Goal: Task Accomplishment & Management: Use online tool/utility

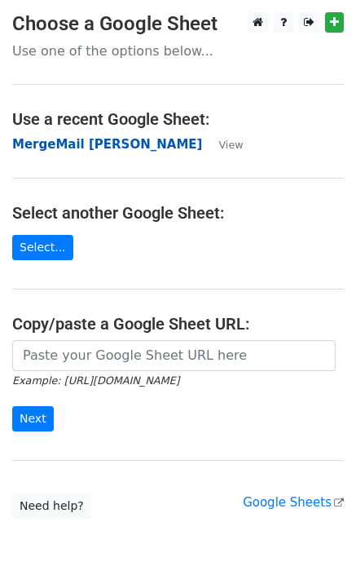
click at [90, 146] on strong "MergeMail [PERSON_NAME]" at bounding box center [107, 144] width 190 height 15
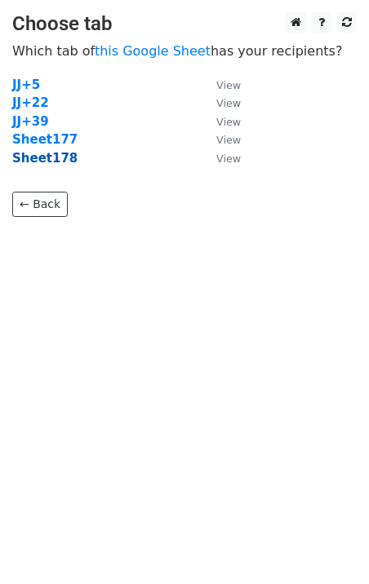
click at [49, 163] on strong "Sheet178" at bounding box center [44, 158] width 65 height 15
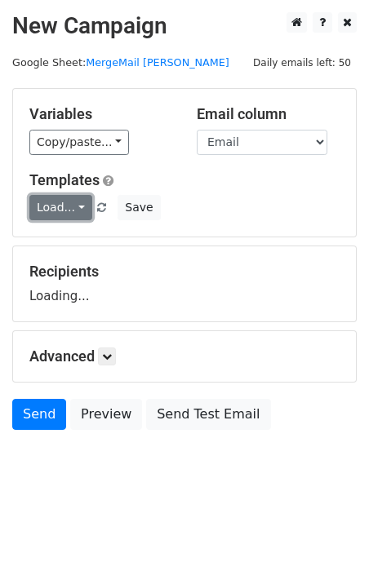
click at [56, 213] on link "Load..." at bounding box center [60, 207] width 63 height 25
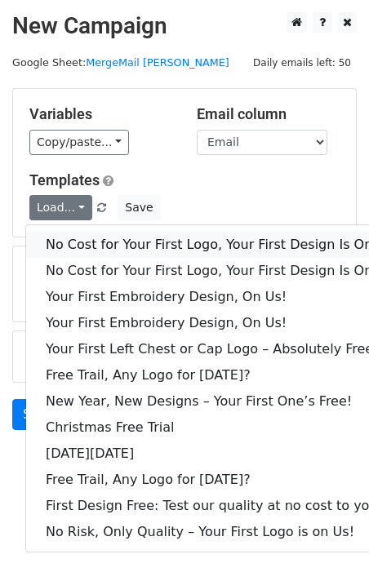
click at [92, 240] on link "No Cost for Your First Logo, Your First Design Is On Us!" at bounding box center [222, 245] width 392 height 26
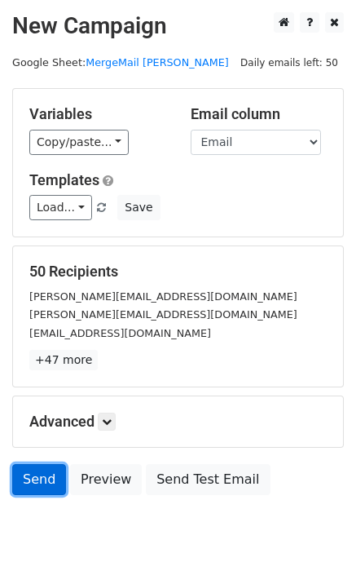
click at [41, 488] on link "Send" at bounding box center [39, 479] width 54 height 31
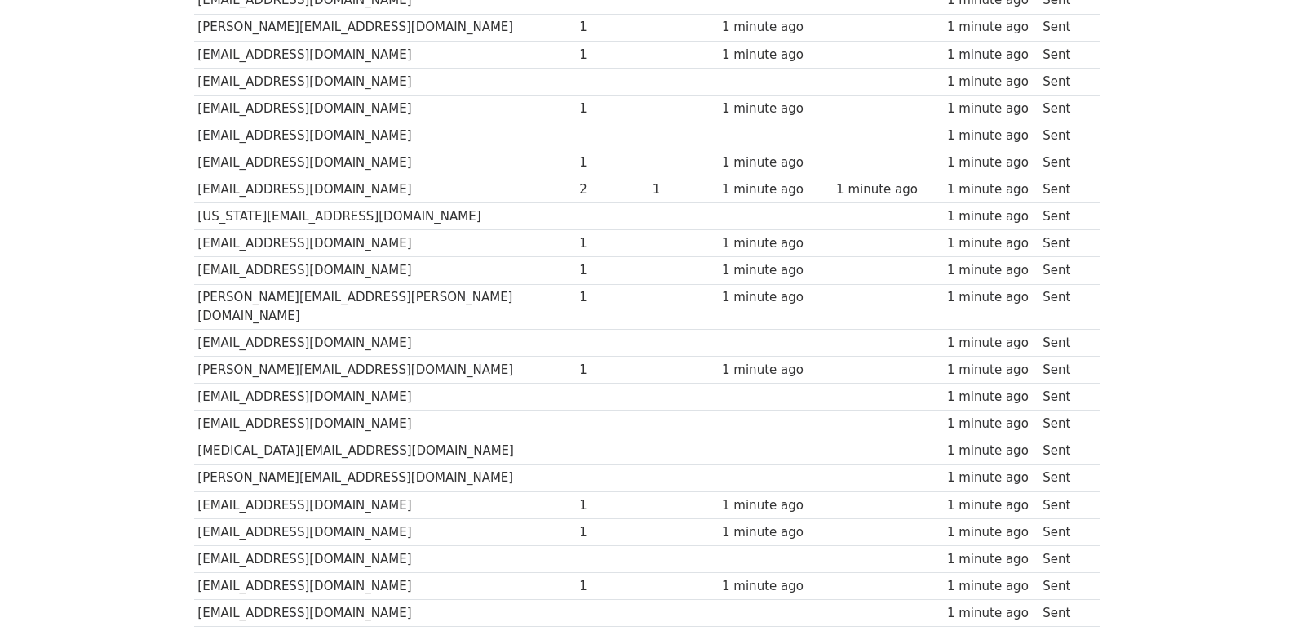
scroll to position [1135, 0]
